Goal: Transaction & Acquisition: Purchase product/service

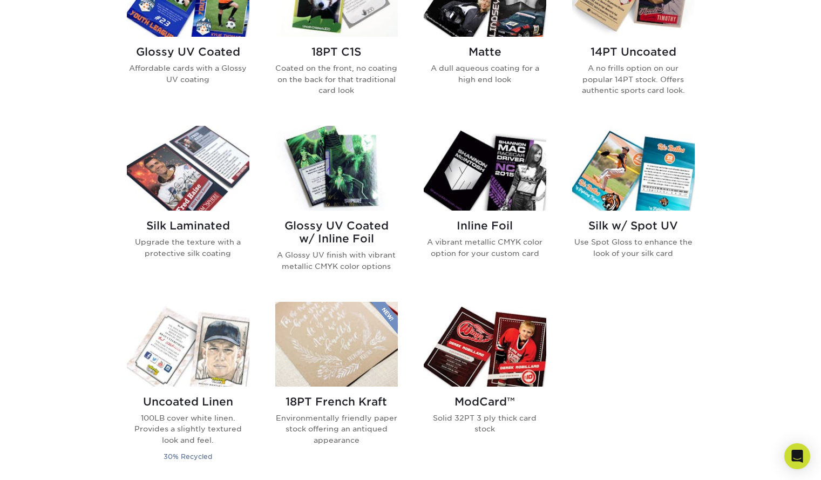
scroll to position [648, 0]
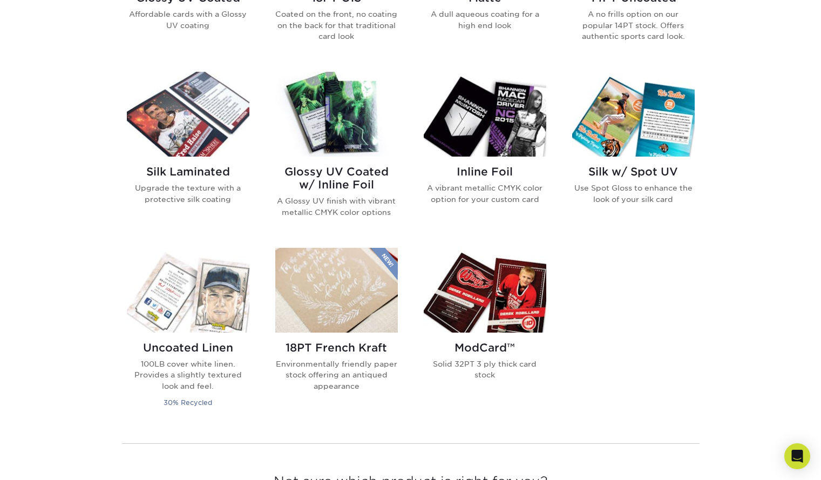
click at [326, 114] on img at bounding box center [336, 114] width 123 height 85
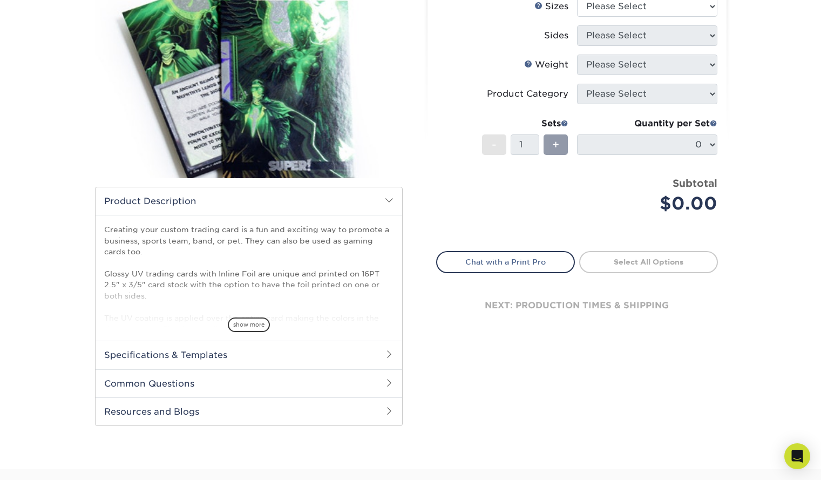
scroll to position [162, 0]
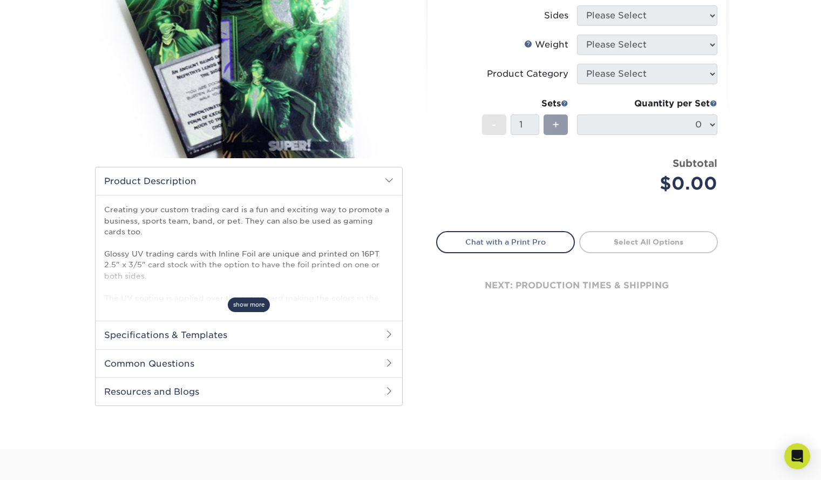
click at [264, 306] on span "show more" at bounding box center [249, 305] width 42 height 15
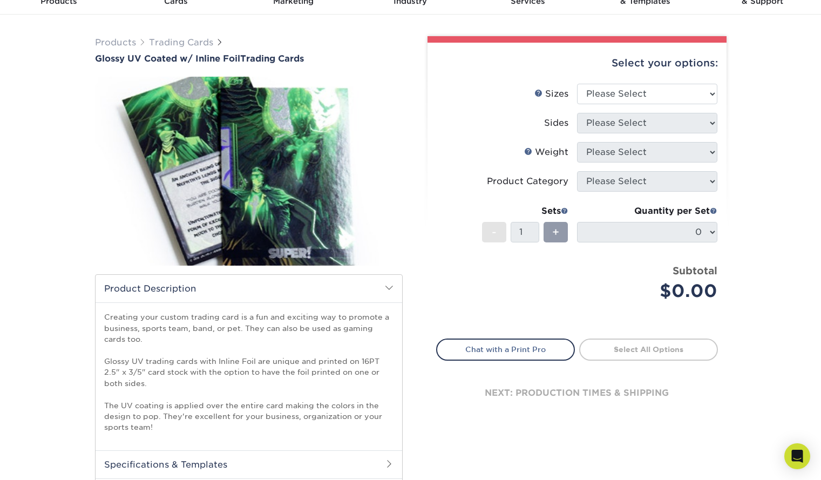
scroll to position [54, 0]
click at [631, 96] on select "Please Select 2.5" x 3.5"" at bounding box center [647, 94] width 140 height 21
click at [644, 91] on select "Please Select 2.5" x 3.5"" at bounding box center [647, 94] width 140 height 21
select select "2.50x3.50"
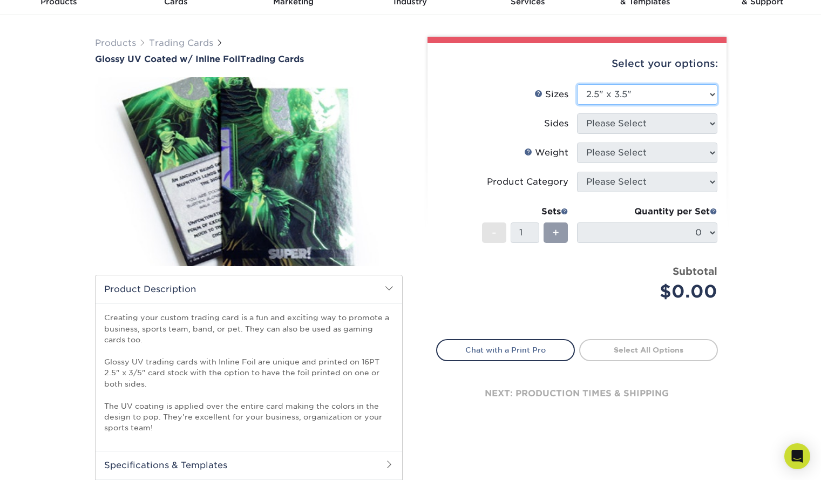
click at [577, 84] on select "Please Select 2.5" x 3.5"" at bounding box center [647, 94] width 140 height 21
click at [621, 117] on select "Please Select Print Both Sides - Foil Back Only Print Both Sides - Foil Both Si…" at bounding box center [647, 123] width 140 height 21
select select "e9e9dfb3-fba1-4d60-972c-fd9ca5904d33"
click at [577, 113] on select "Please Select Print Both Sides - Foil Back Only Print Both Sides - Foil Both Si…" at bounding box center [647, 123] width 140 height 21
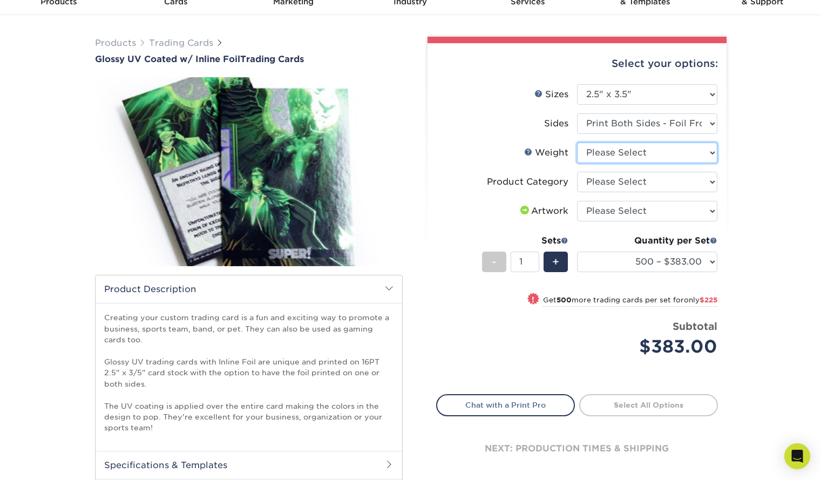
click at [662, 156] on select "Please Select 16PT" at bounding box center [647, 153] width 140 height 21
select select "16PT"
click at [577, 143] on select "Please Select 16PT" at bounding box center [647, 153] width 140 height 21
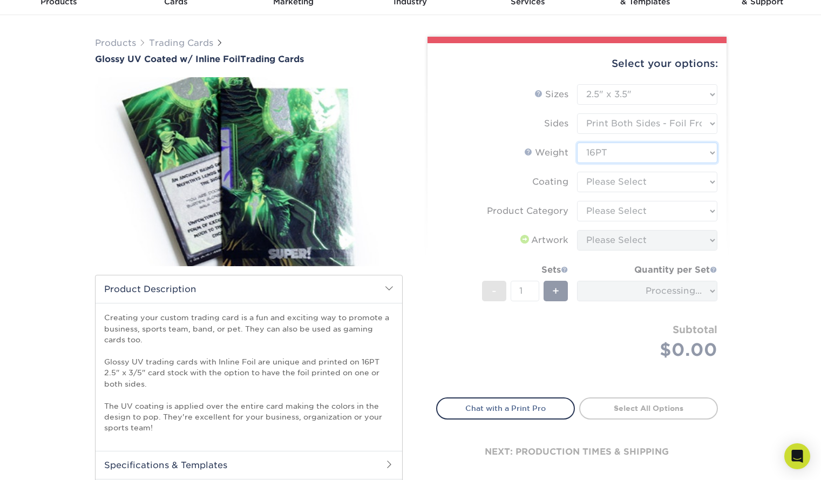
scroll to position [108, 0]
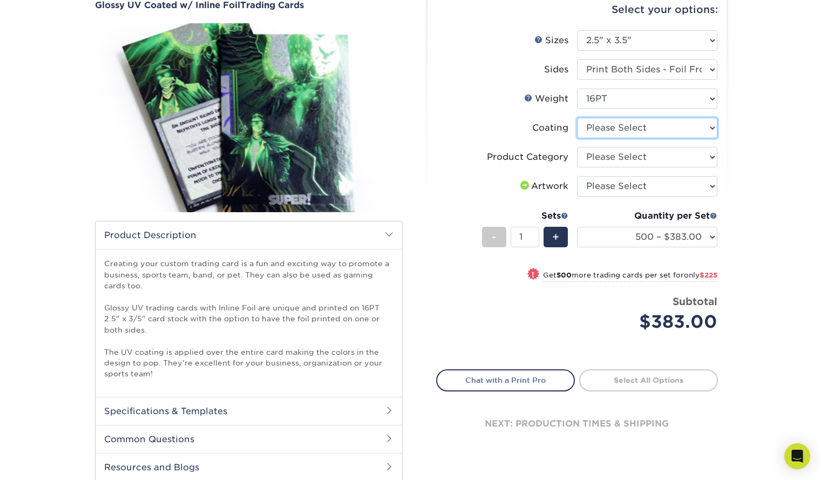
click at [650, 129] on select at bounding box center [647, 128] width 140 height 21
select select "ae367451-b2b8-45df-a344-0f05b6a12993"
click at [577, 118] on select at bounding box center [647, 128] width 140 height 21
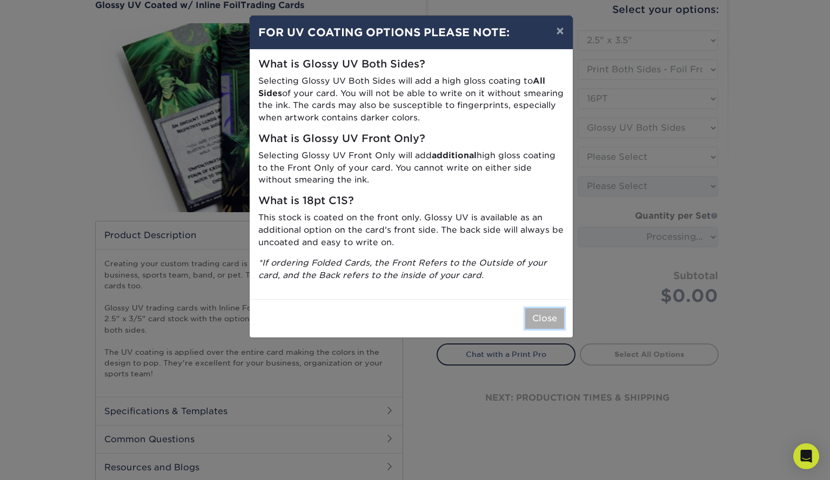
click at [540, 321] on button "Close" at bounding box center [544, 318] width 39 height 21
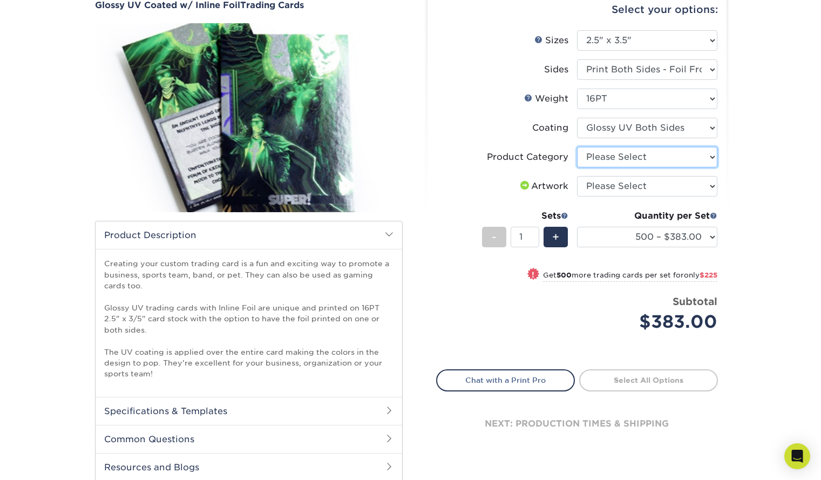
click at [646, 159] on select "Please Select Trading Cards" at bounding box center [647, 157] width 140 height 21
select select "c2f9bce9-36c2-409d-b101-c29d9d031e18"
click at [577, 147] on select "Please Select Trading Cards" at bounding box center [647, 157] width 140 height 21
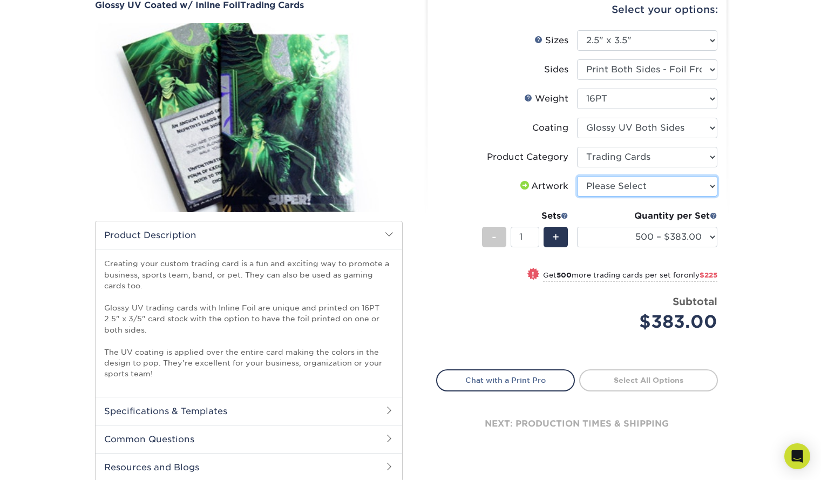
click at [635, 186] on select "Please Select I will upload files I need a design - $100" at bounding box center [647, 186] width 140 height 21
select select "upload"
click at [577, 176] on select "Please Select I will upload files I need a design - $100" at bounding box center [647, 186] width 140 height 21
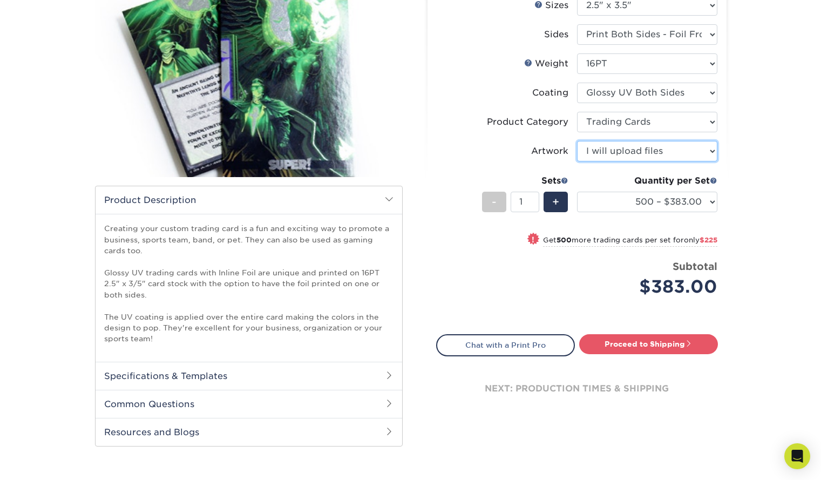
scroll to position [162, 0]
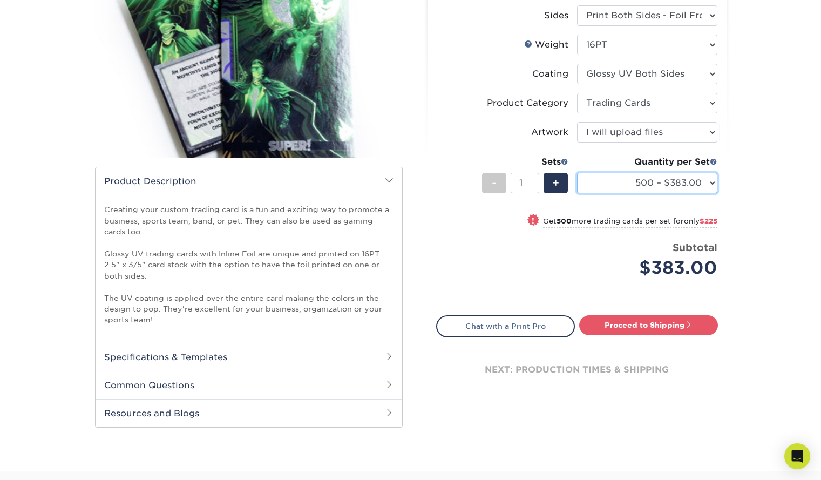
click at [649, 190] on select "500 – $383.00 1000 – $608.00 2500 – $883.00 5000 – $1252.00" at bounding box center [647, 183] width 140 height 21
click at [685, 181] on select "500 – $383.00 1000 – $608.00 2500 – $883.00 5000 – $1252.00" at bounding box center [647, 183] width 140 height 21
